Goal: Find specific page/section: Find specific page/section

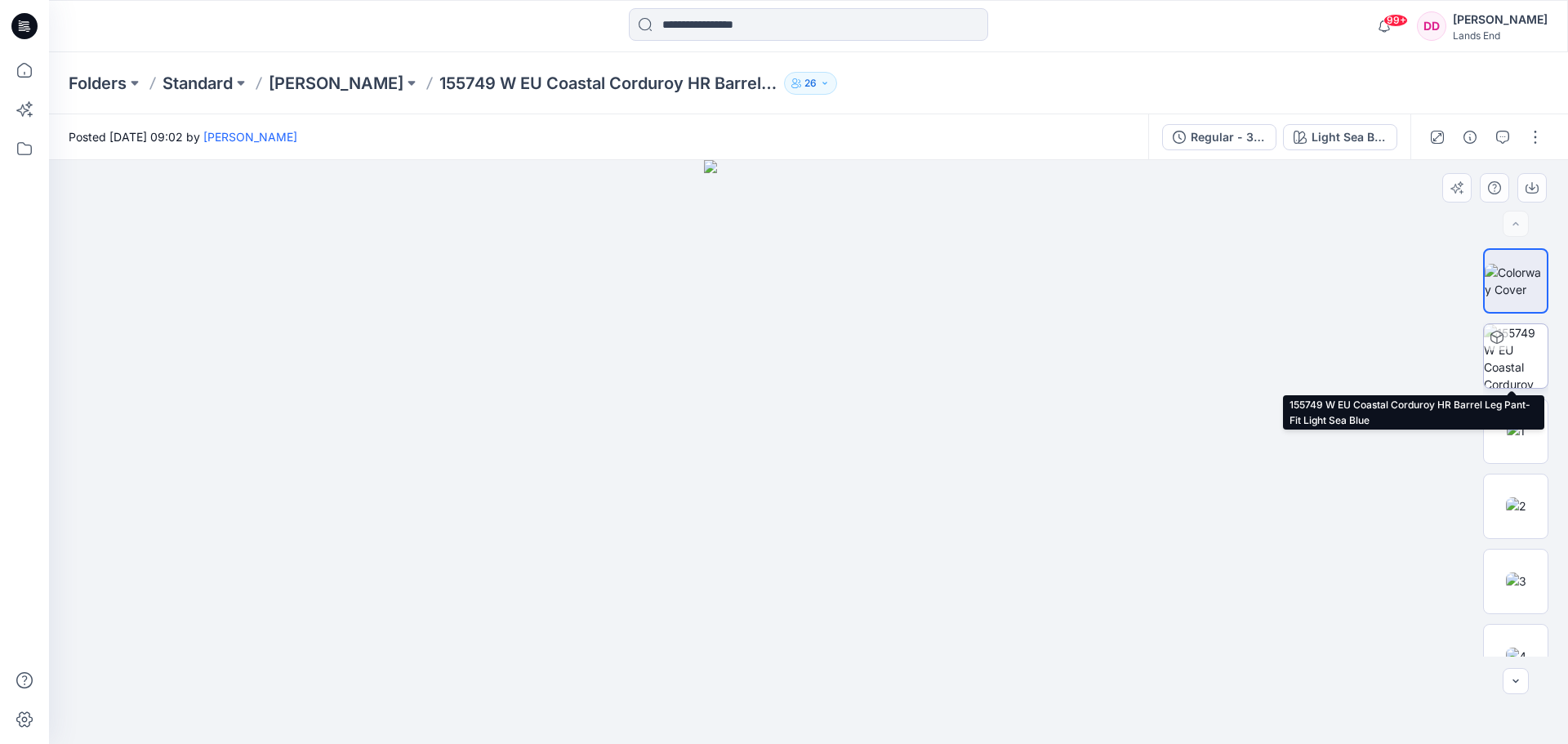
click at [1033, 354] on img at bounding box center [1516, 357] width 64 height 64
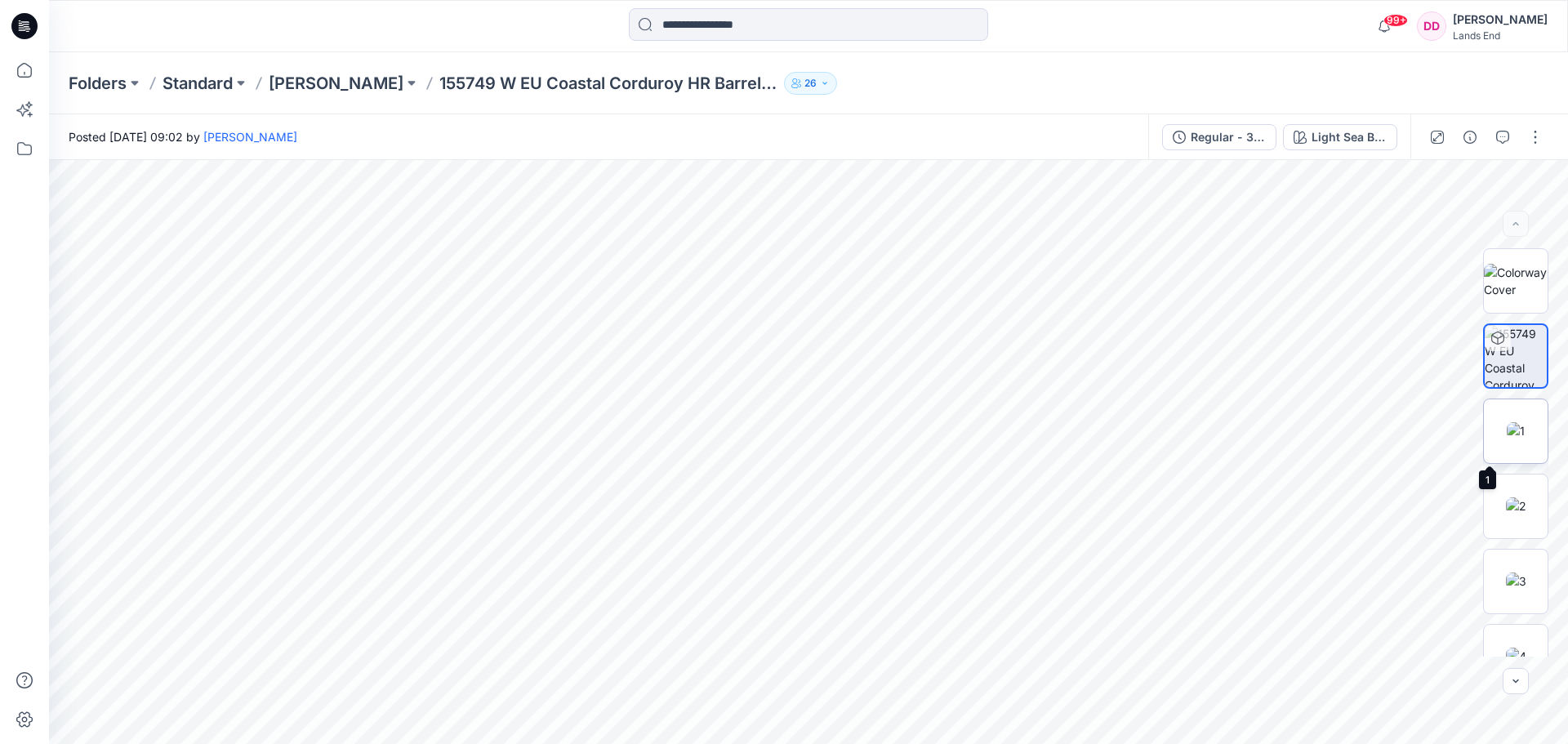
click at [1033, 432] on img at bounding box center [1515, 431] width 18 height 17
click at [1033, 478] on img at bounding box center [1516, 506] width 21 height 17
click at [1033, 478] on img at bounding box center [1516, 581] width 21 height 17
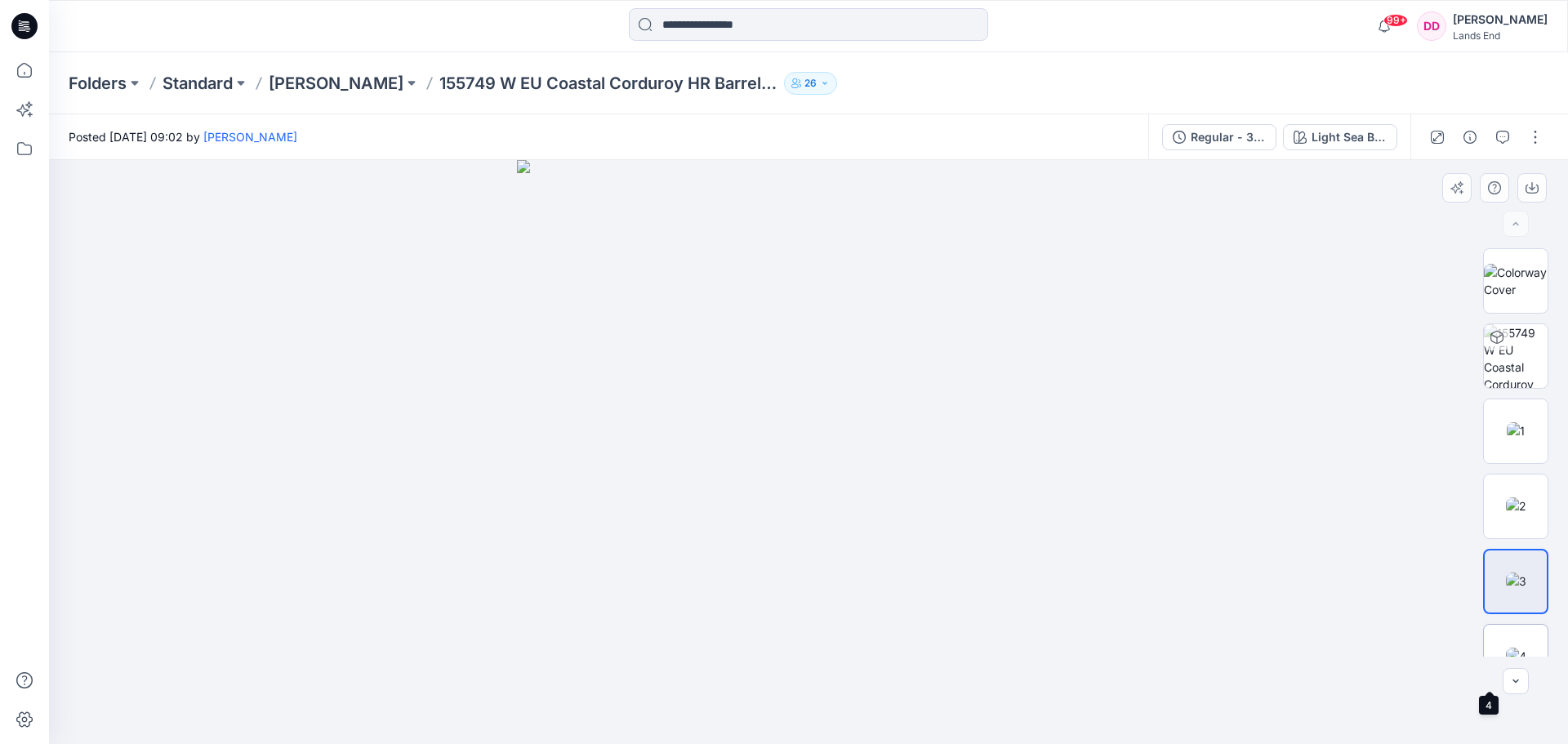
click at [1033, 478] on img at bounding box center [1516, 656] width 21 height 17
click at [101, 80] on p "Folders" at bounding box center [98, 84] width 58 height 23
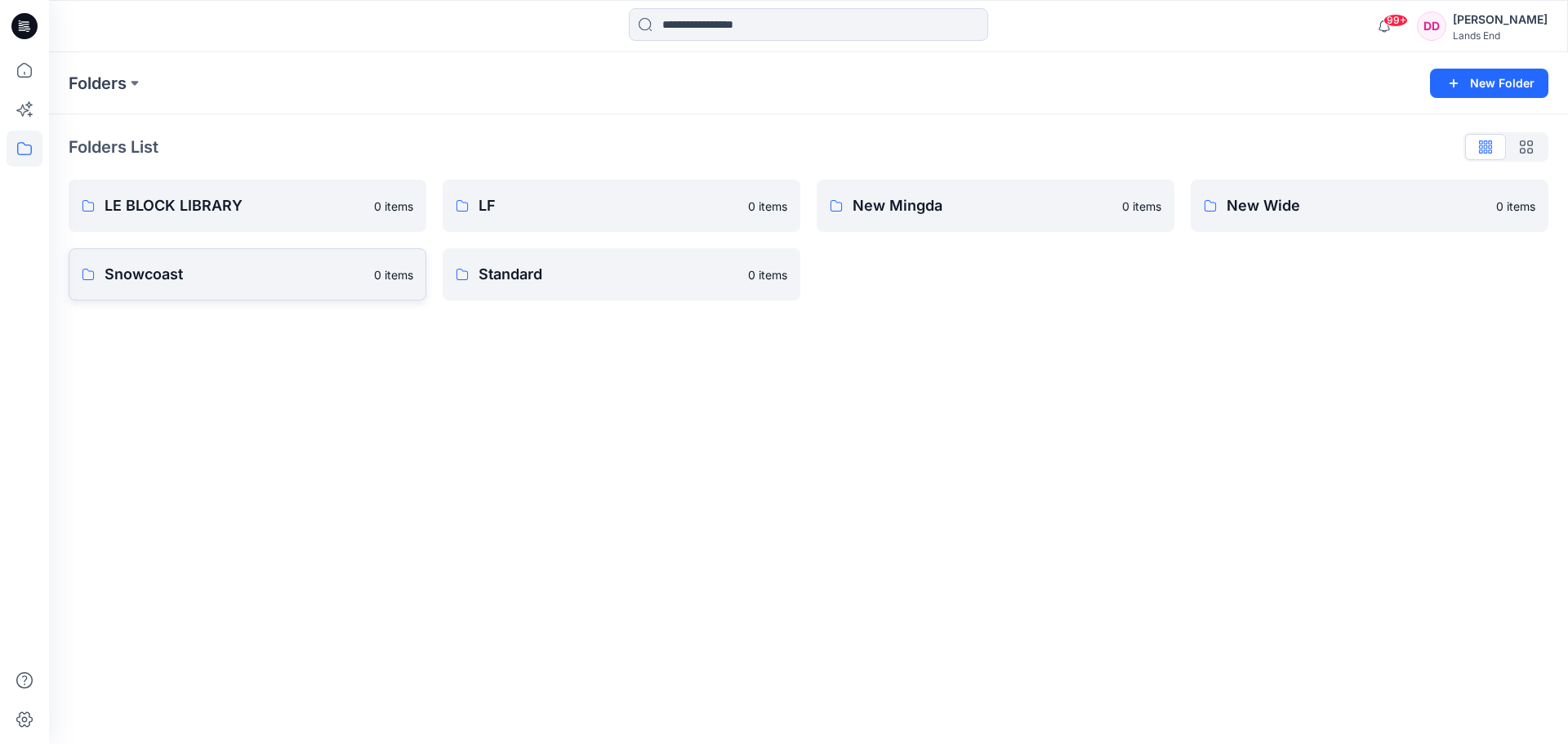
click at [136, 271] on p "Snowcoast" at bounding box center [234, 274] width 260 height 23
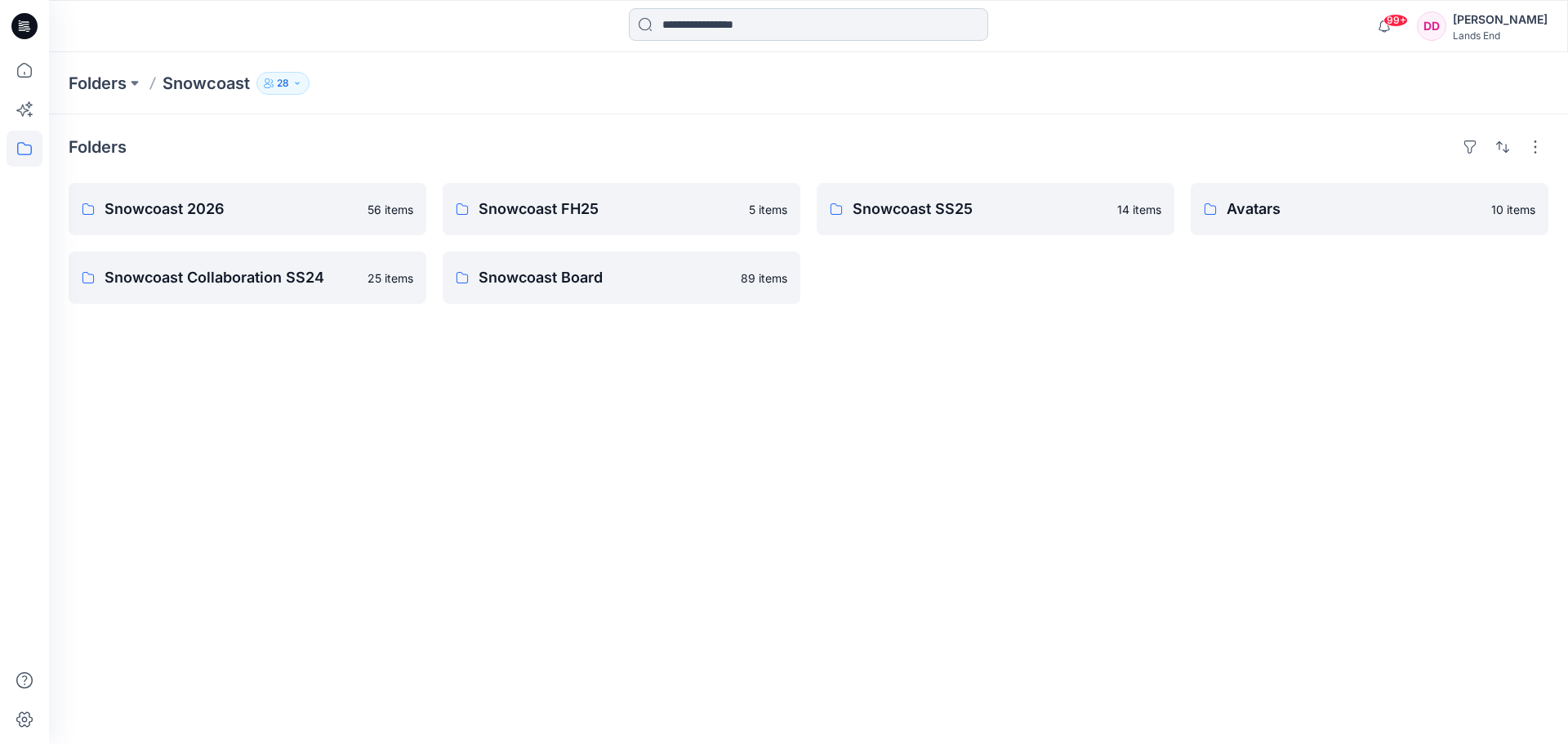
click at [705, 27] on input at bounding box center [808, 24] width 359 height 33
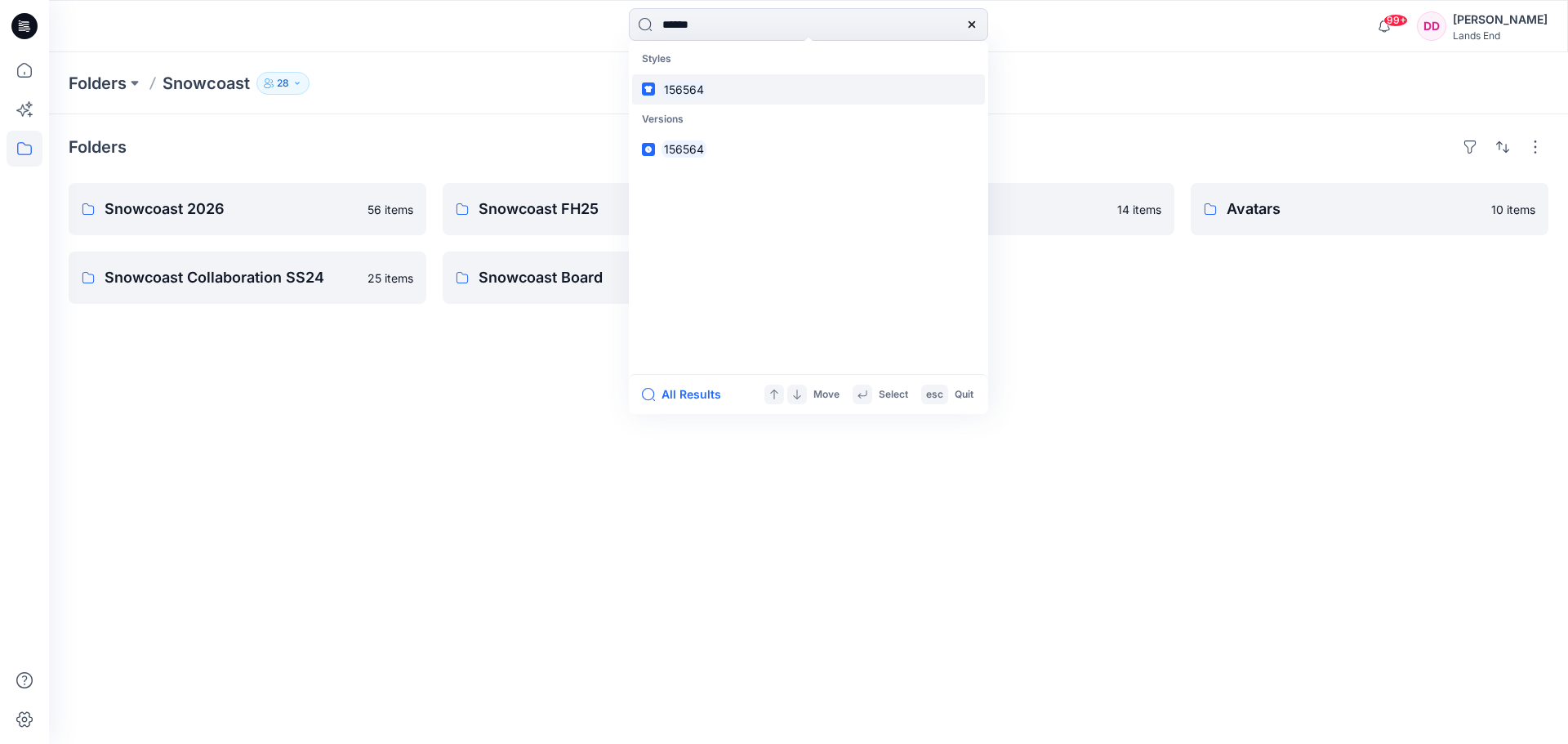
type input "******"
click at [670, 91] on mark "156564" at bounding box center [684, 89] width 45 height 19
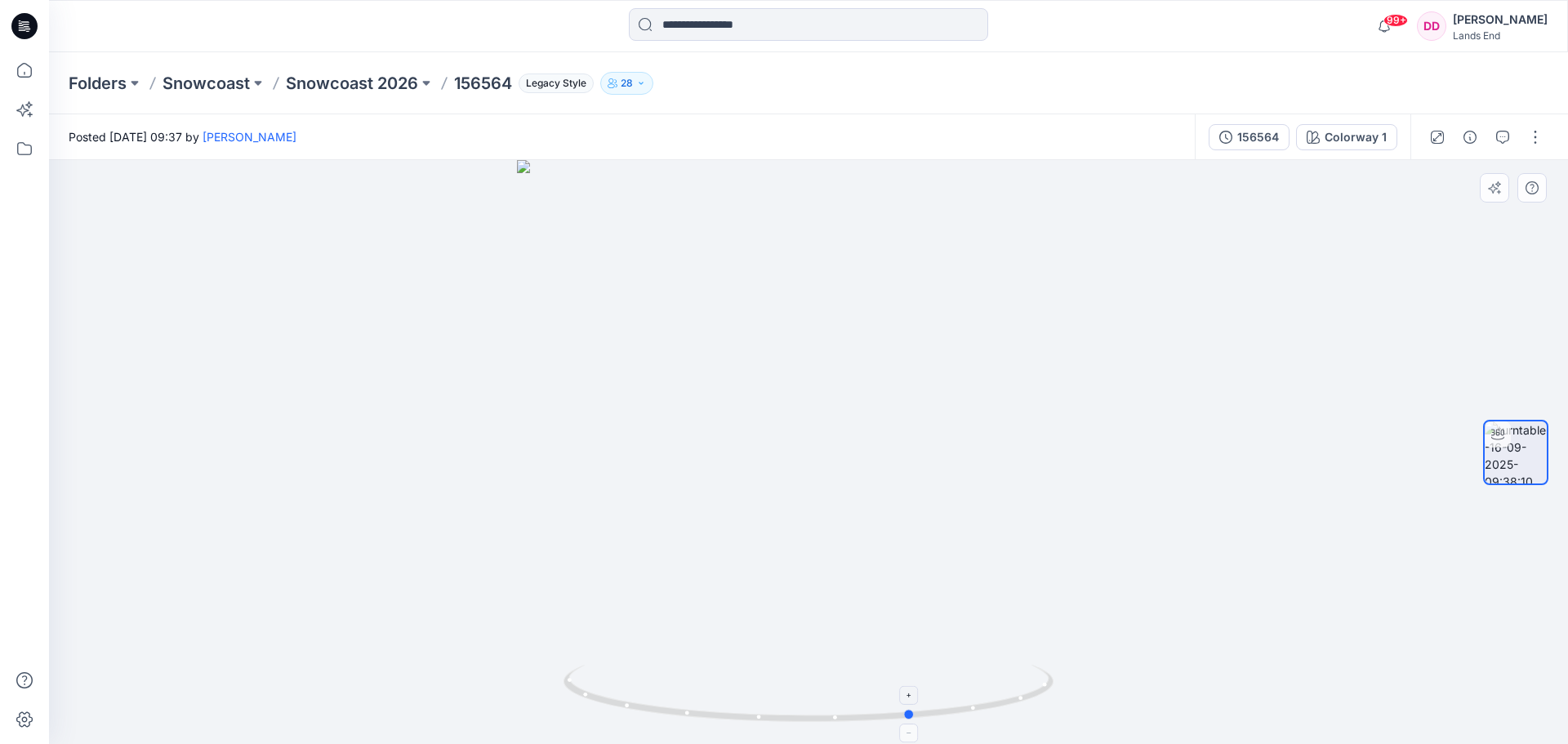
drag, startPoint x: 811, startPoint y: 721, endPoint x: 915, endPoint y: 720, distance: 104.0
click at [915, 478] on icon at bounding box center [811, 695] width 495 height 61
drag, startPoint x: 915, startPoint y: 720, endPoint x: 1307, endPoint y: 686, distance: 393.5
click at [1033, 478] on div at bounding box center [808, 452] width 1519 height 584
